Goal: Information Seeking & Learning: Learn about a topic

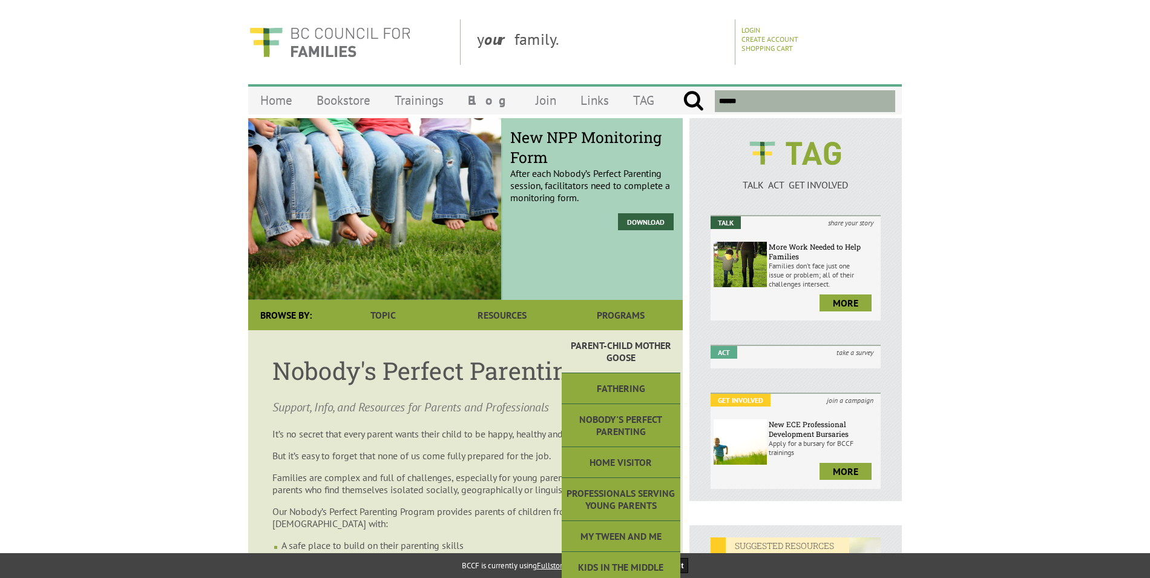
click at [630, 351] on link "Parent-Child Mother Goose" at bounding box center [621, 351] width 119 height 43
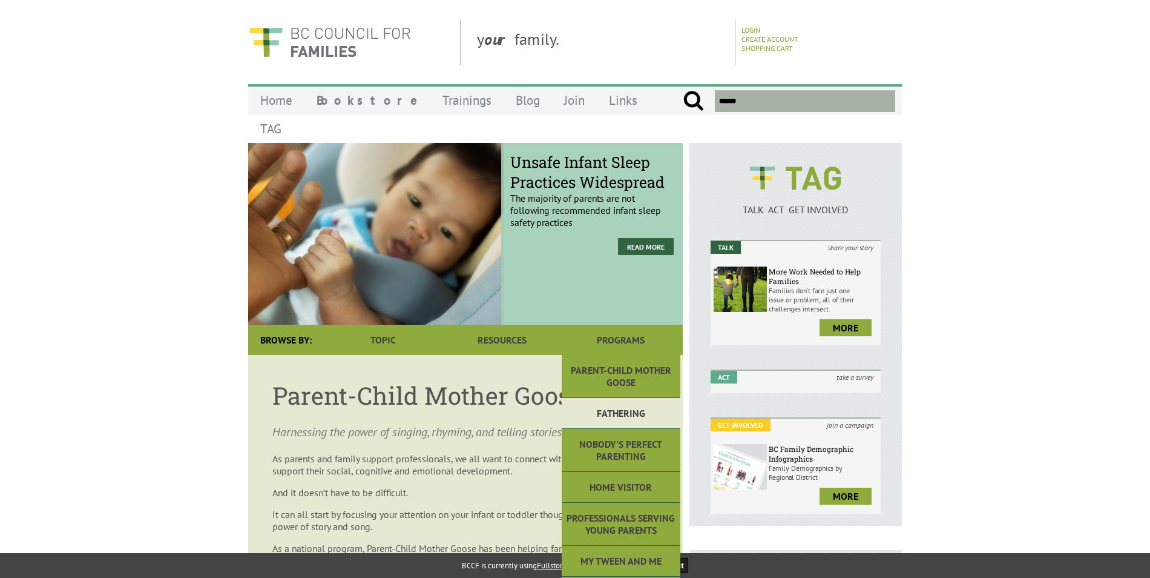
click at [631, 398] on link "Fathering" at bounding box center [621, 413] width 119 height 31
